Goal: Information Seeking & Learning: Learn about a topic

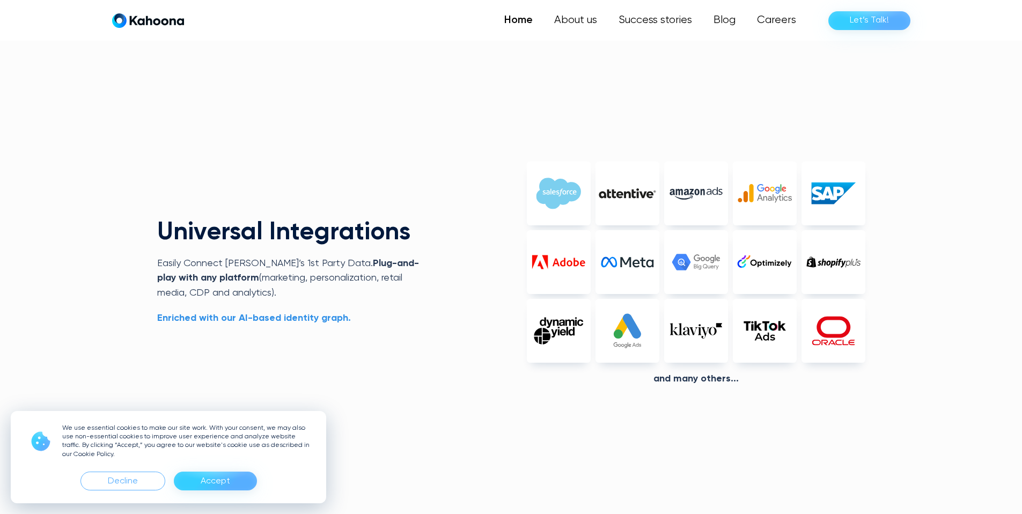
scroll to position [2536, 0]
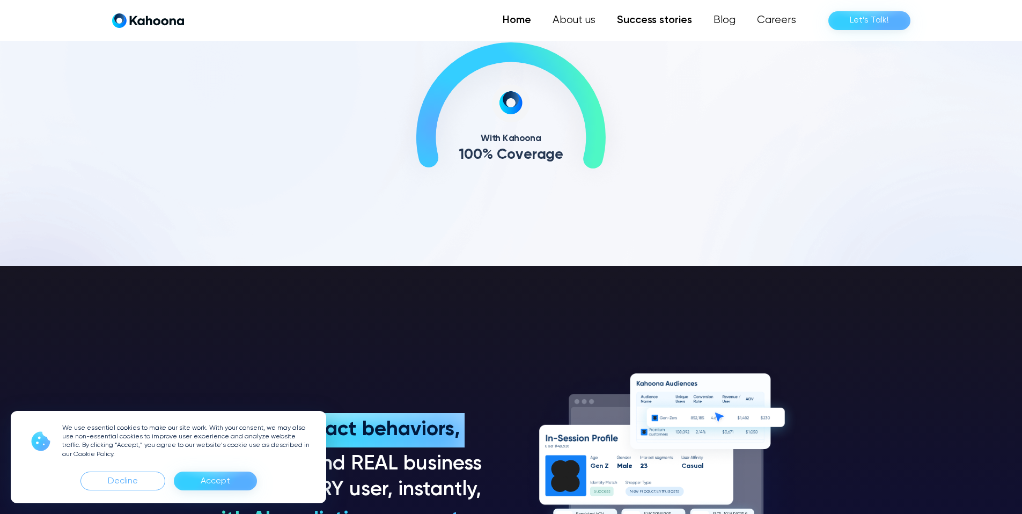
click at [665, 26] on link "Success stories" at bounding box center [654, 20] width 97 height 21
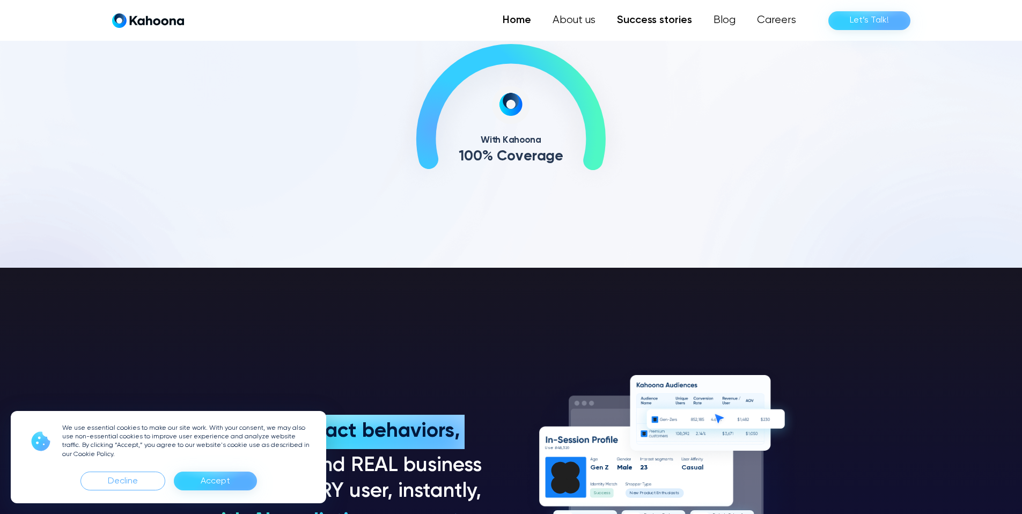
scroll to position [641, 0]
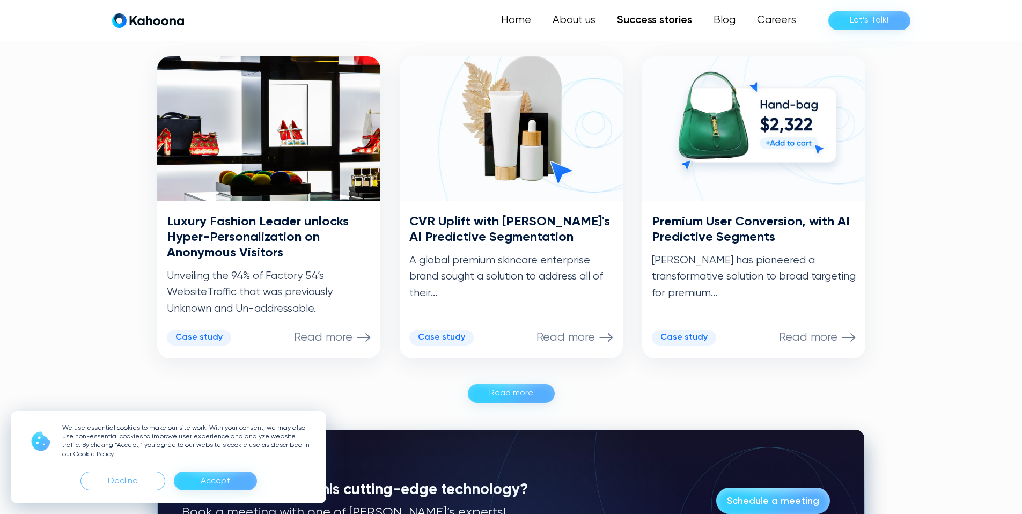
scroll to position [534, 0]
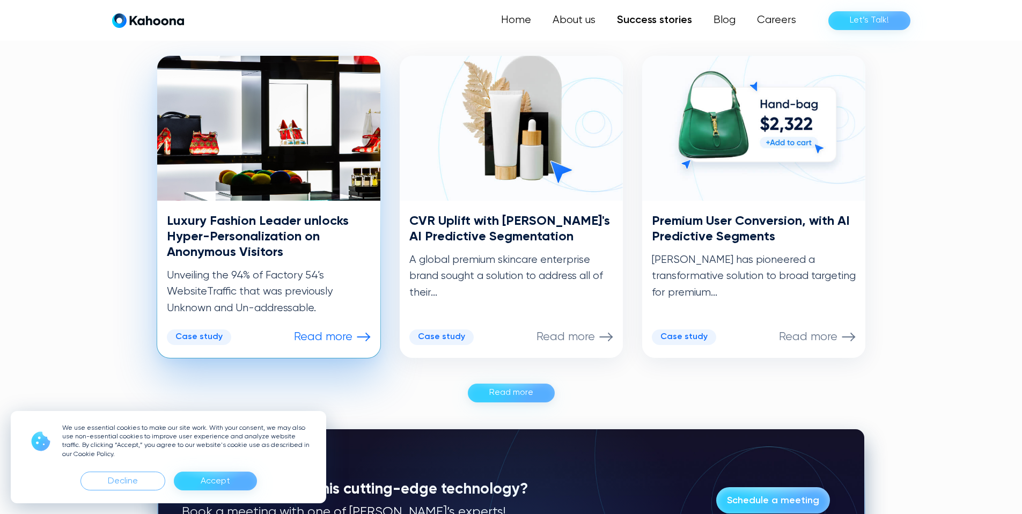
click at [329, 341] on p "Read more" at bounding box center [323, 337] width 58 height 14
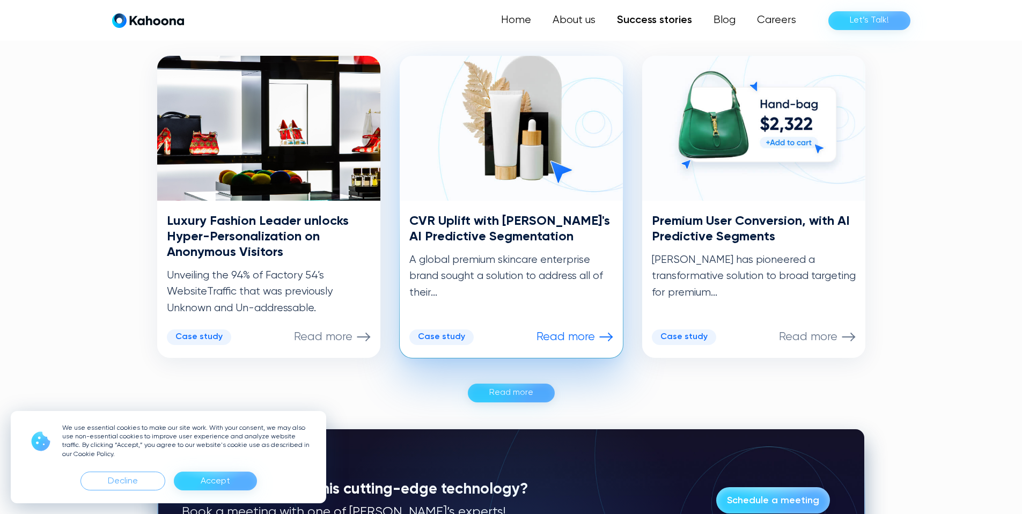
click at [510, 274] on p "A global premium skincare enterprise brand sought a solution to address all of …" at bounding box center [511, 276] width 204 height 49
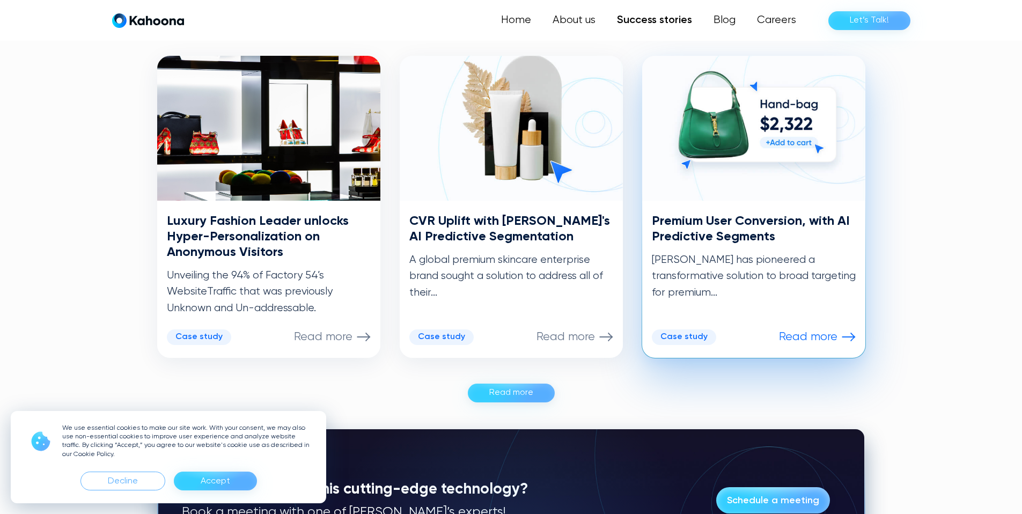
click at [734, 250] on div "Premium User Conversion, with AI Predictive Segments Kahoona has pioneered a tr…" at bounding box center [754, 257] width 204 height 87
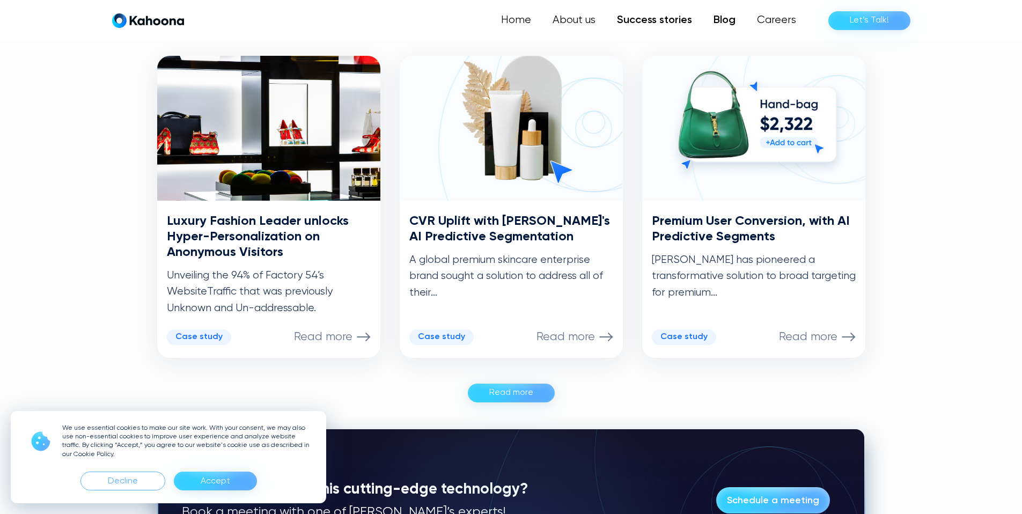
click at [734, 11] on link "Blog" at bounding box center [724, 20] width 43 height 21
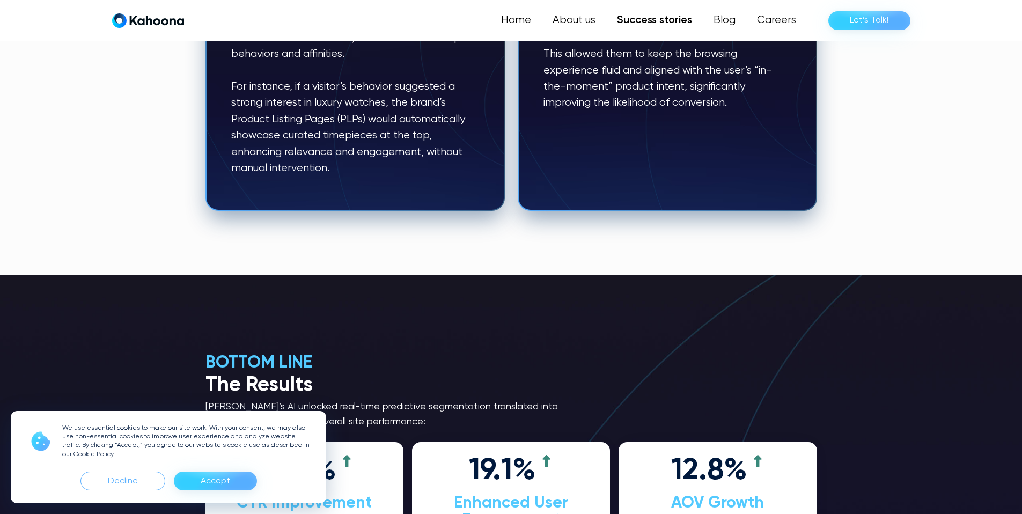
scroll to position [1360, 0]
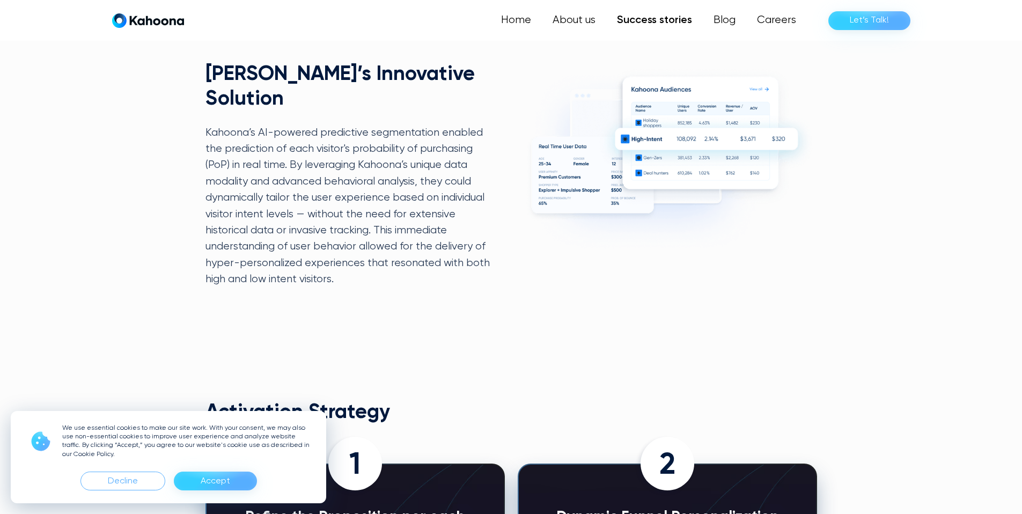
scroll to position [798, 0]
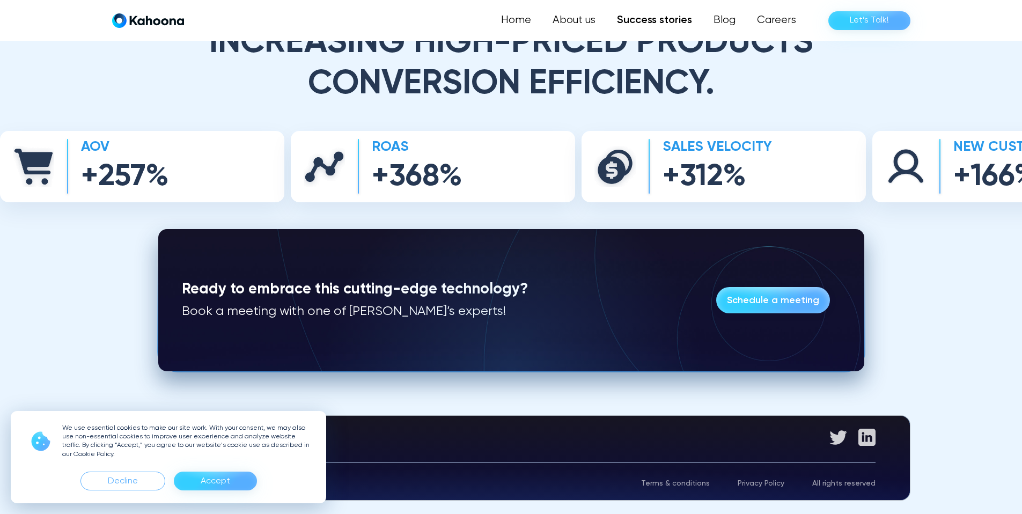
scroll to position [2622, 0]
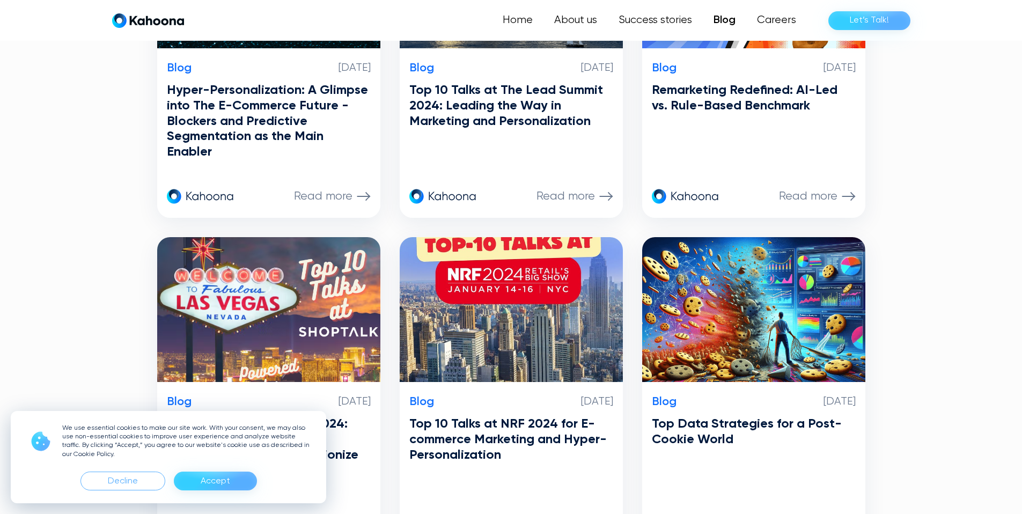
scroll to position [737, 0]
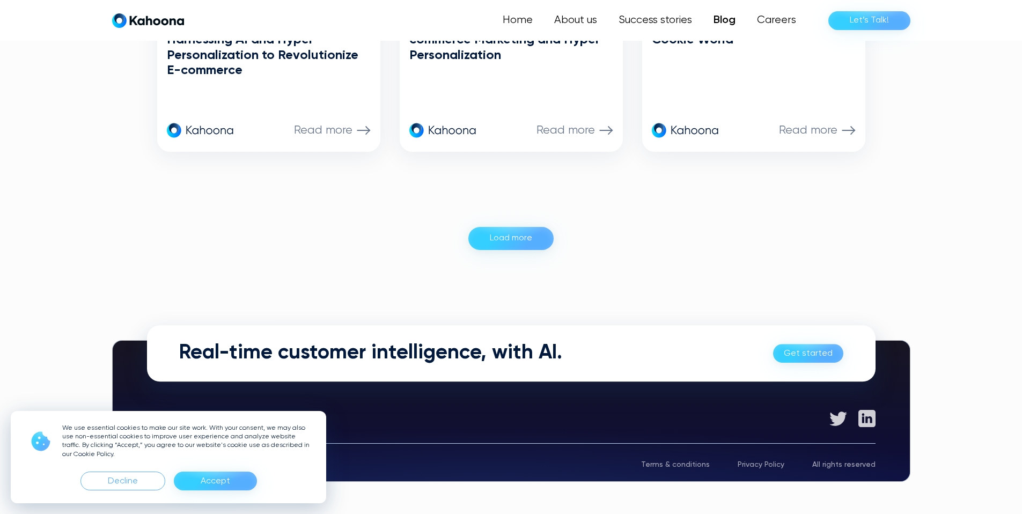
click at [529, 239] on div "Load more" at bounding box center [511, 238] width 42 height 17
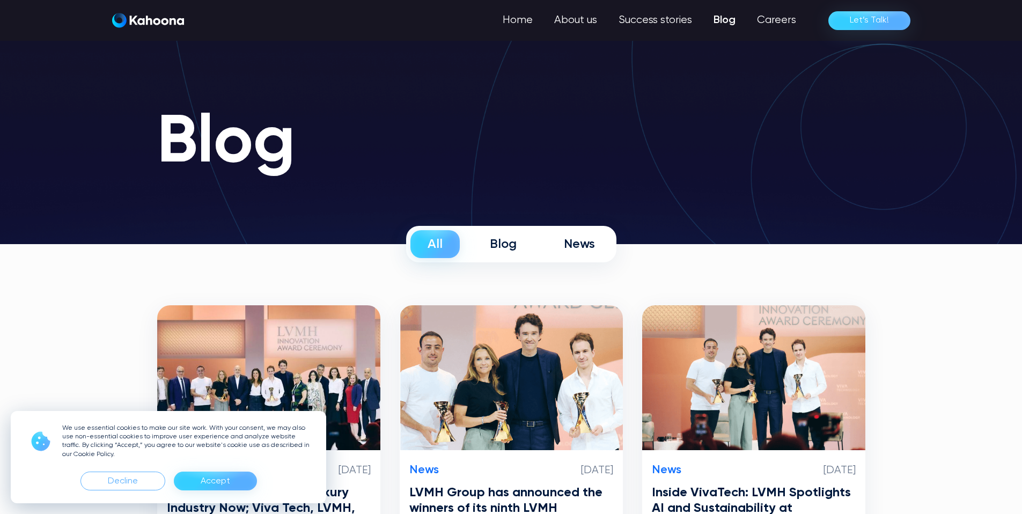
scroll to position [0, 0]
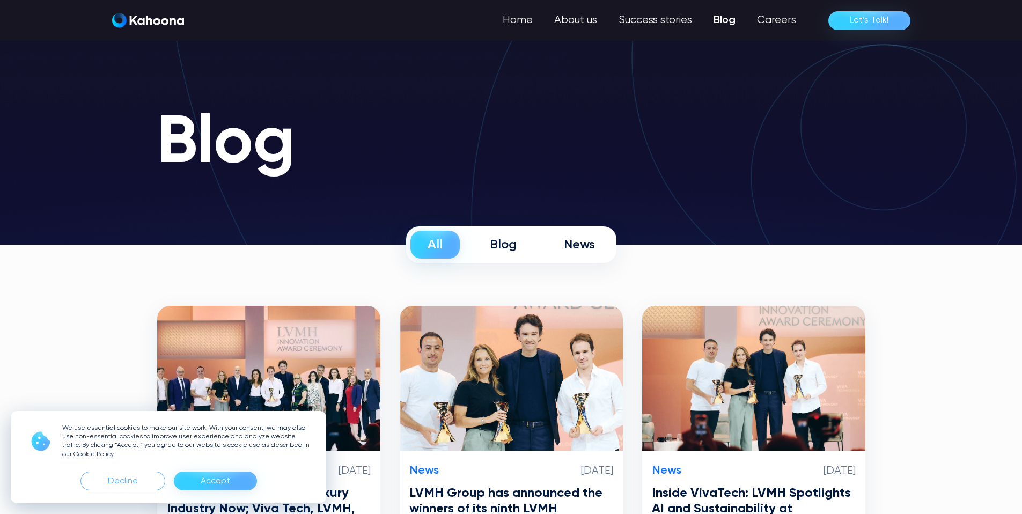
click at [496, 248] on div "Blog" at bounding box center [503, 245] width 27 height 16
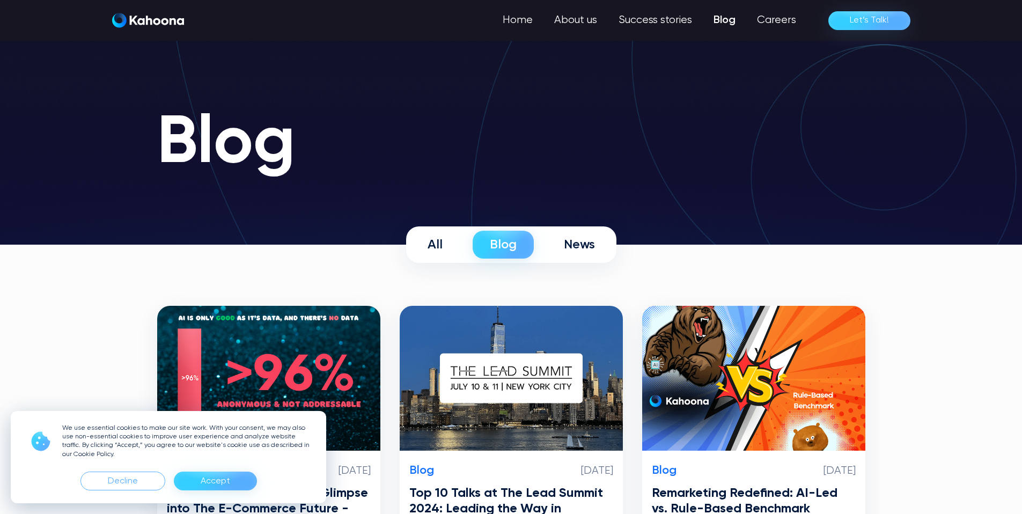
click at [561, 247] on link "News" at bounding box center [579, 245] width 65 height 28
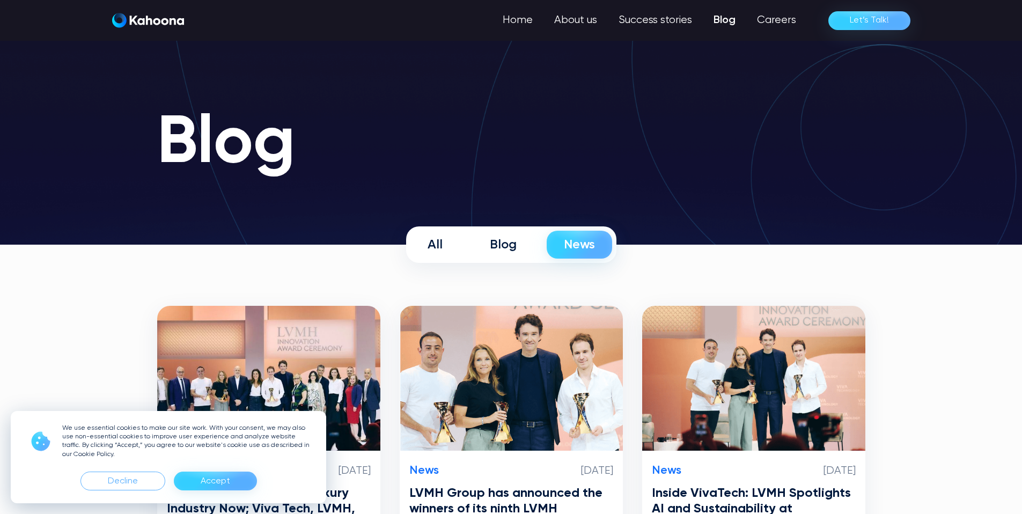
click at [445, 242] on link "All" at bounding box center [434, 245] width 49 height 28
